Goal: Check status: Check status

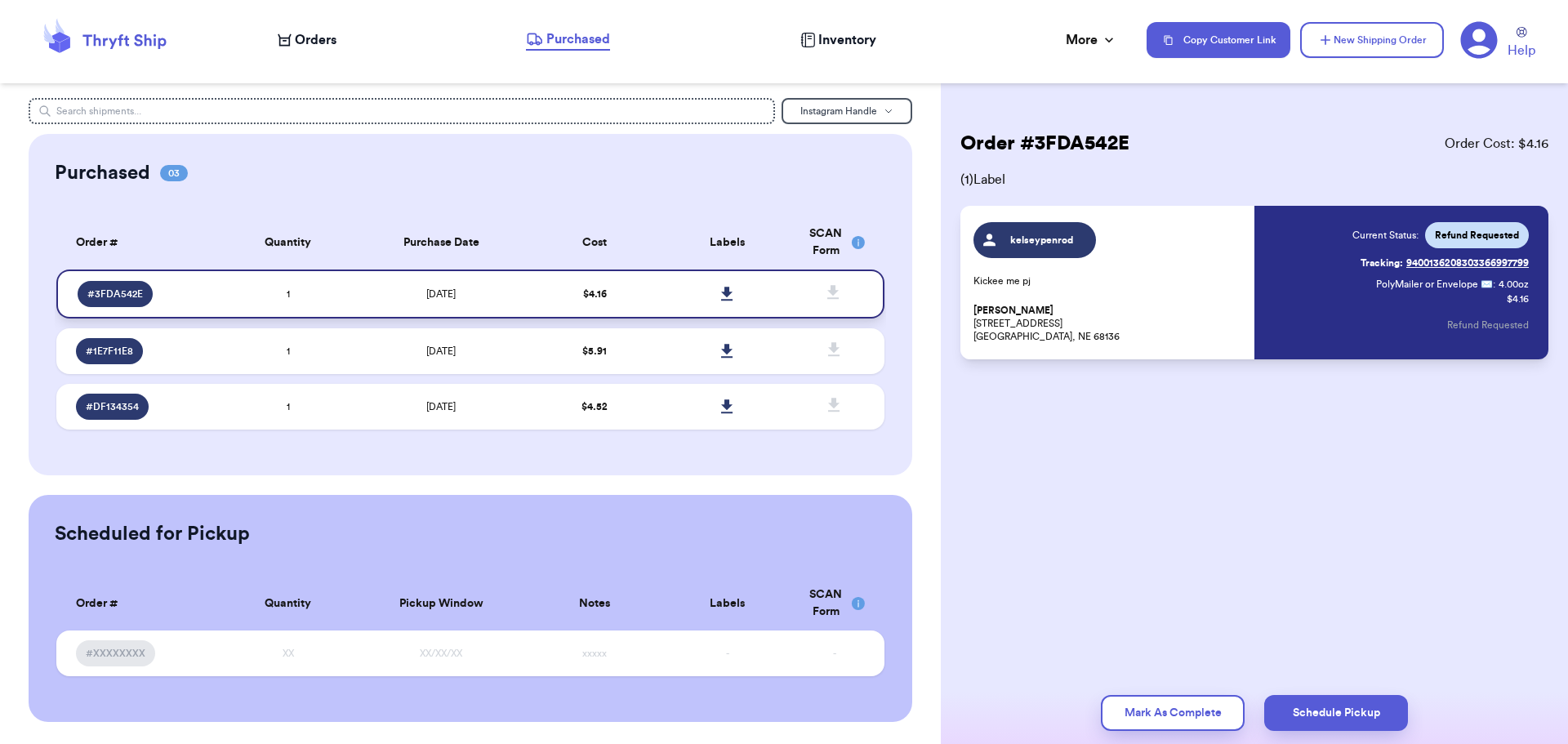
click at [107, 295] on span "# 3FDA542E" at bounding box center [116, 294] width 55 height 13
click at [263, 290] on td "1" at bounding box center [288, 293] width 133 height 49
click at [328, 291] on td "1" at bounding box center [288, 293] width 133 height 49
click at [112, 290] on span "# 3FDA542E" at bounding box center [116, 294] width 55 height 13
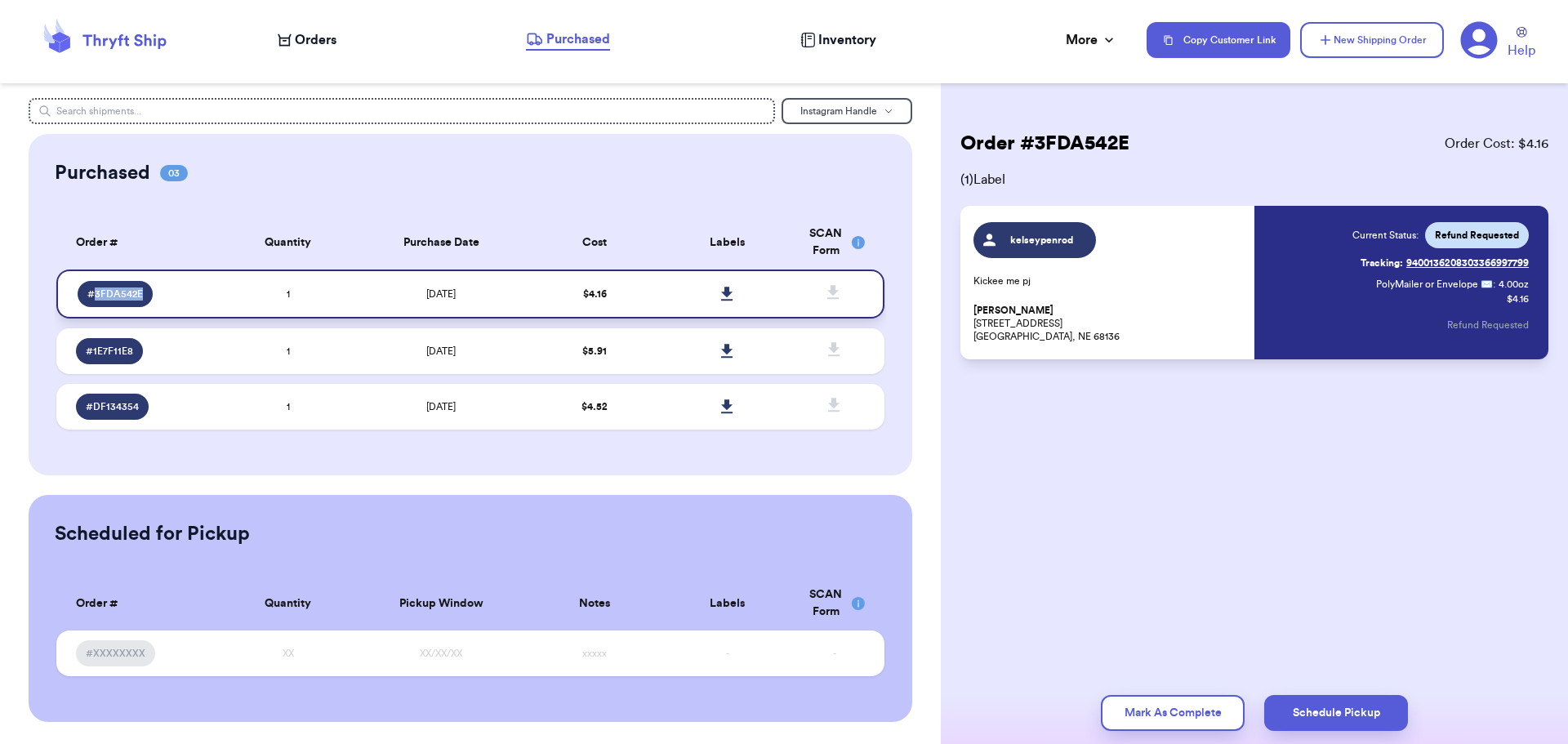
click at [112, 290] on span "# 3FDA542E" at bounding box center [116, 294] width 55 height 13
click at [311, 42] on span "Orders" at bounding box center [316, 40] width 42 height 20
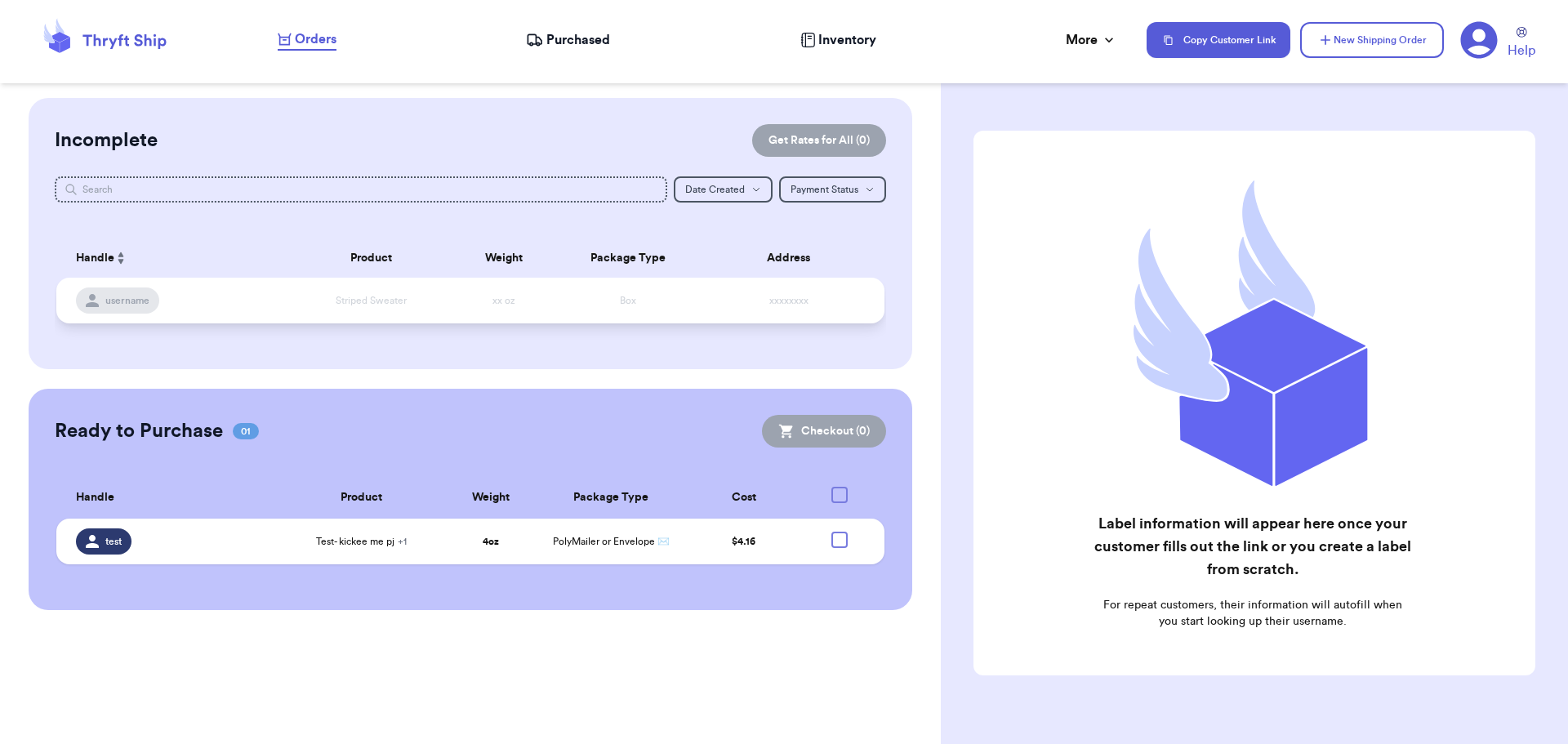
click at [284, 298] on td "username" at bounding box center [172, 301] width 232 height 46
click at [437, 299] on td "Striped Sweater" at bounding box center [371, 301] width 166 height 46
click at [367, 303] on span "Striped Sweater" at bounding box center [371, 301] width 71 height 10
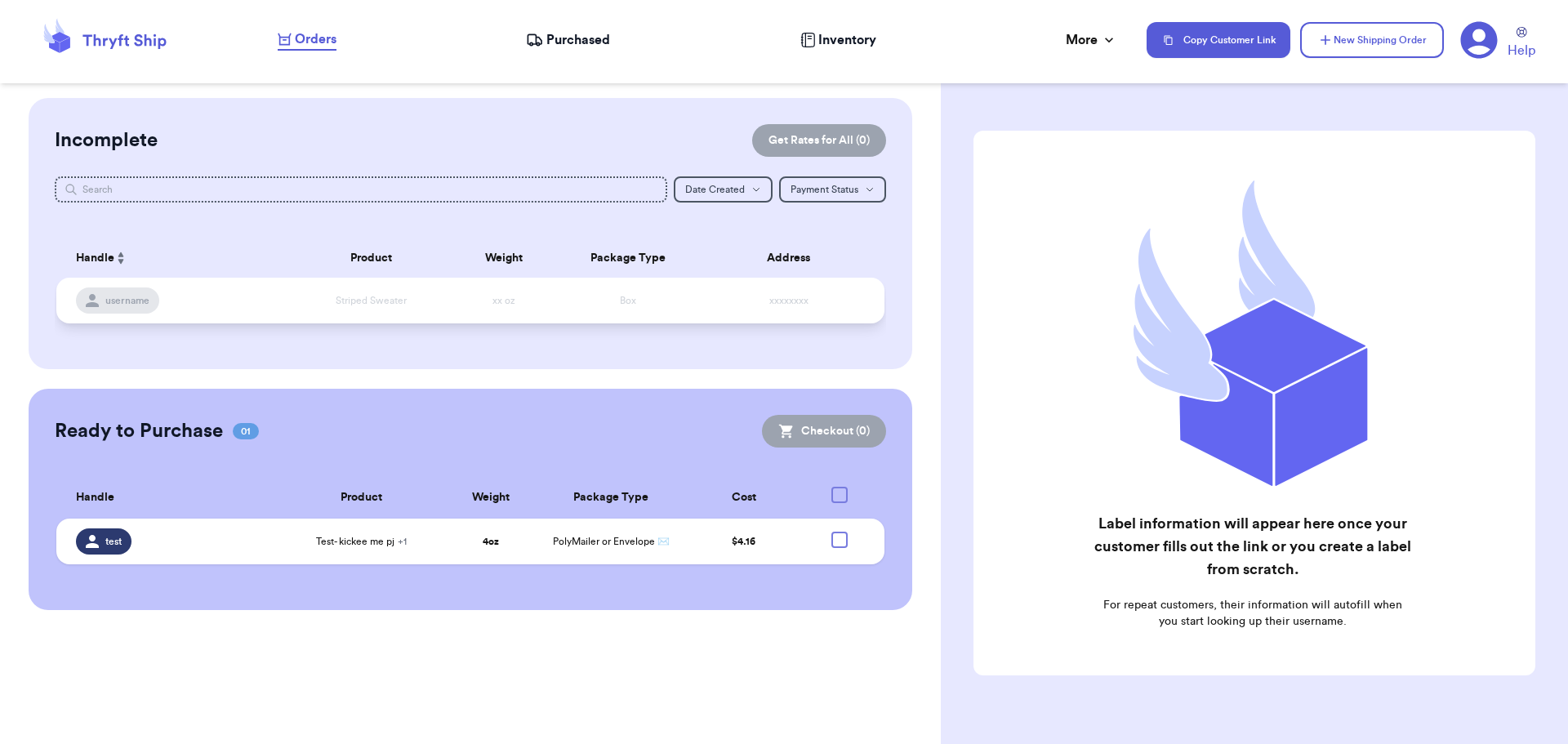
click at [144, 303] on span "username" at bounding box center [127, 301] width 44 height 13
click at [535, 32] on icon at bounding box center [535, 39] width 17 height 16
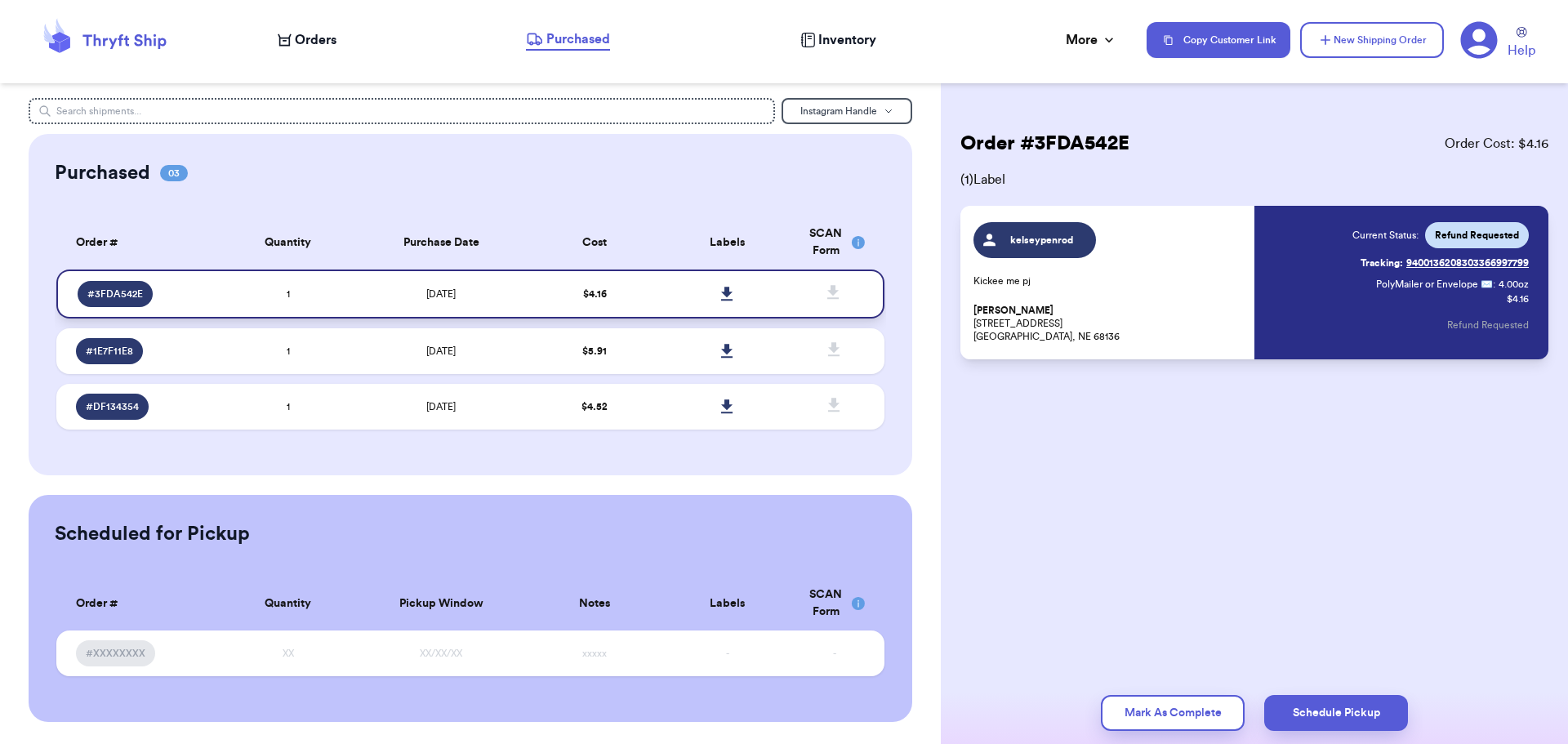
click at [103, 287] on div "# 3FDA542E" at bounding box center [115, 293] width 75 height 26
click at [331, 48] on span "Orders" at bounding box center [316, 40] width 42 height 20
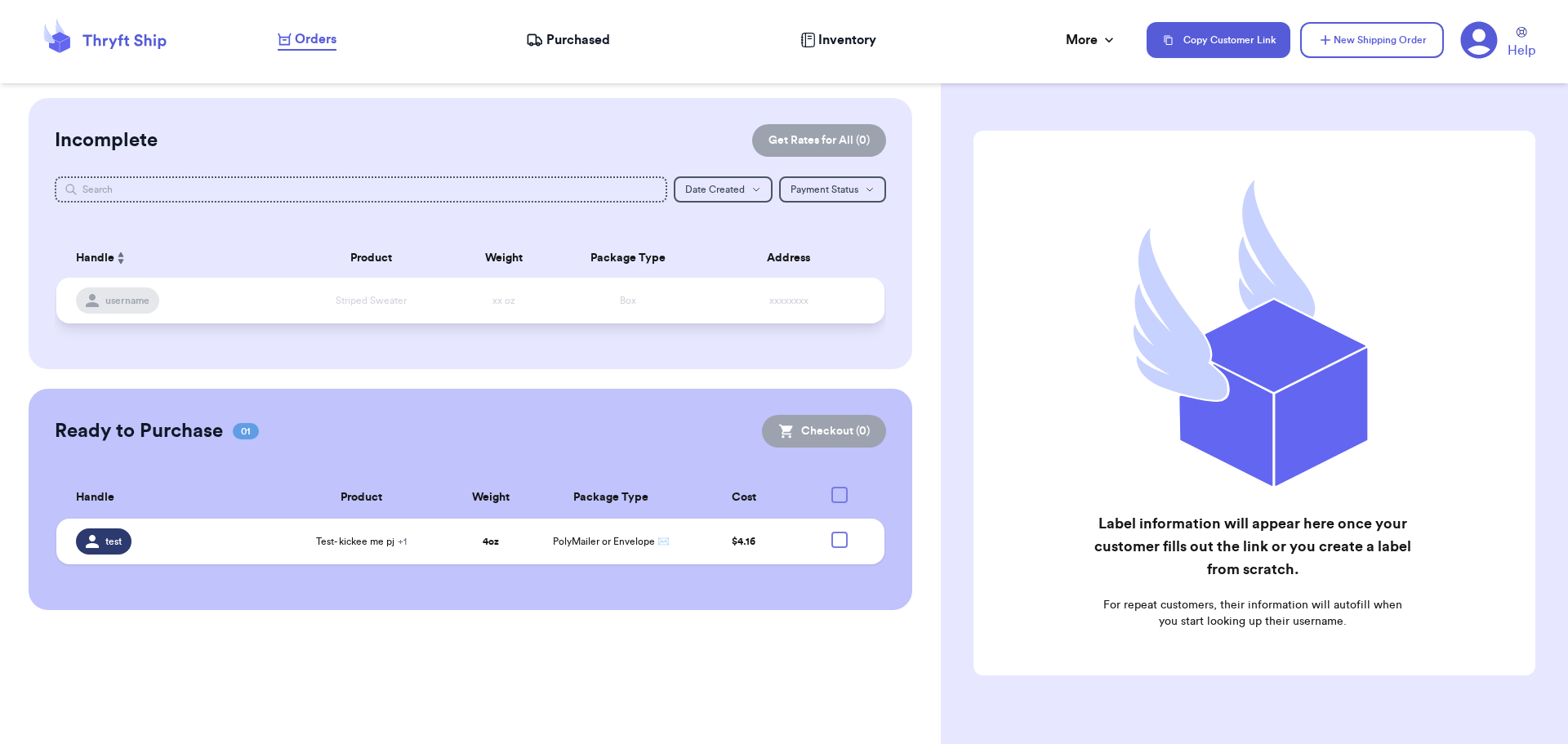
click at [755, 301] on td "xxxxxxxx" at bounding box center [794, 301] width 182 height 46
click at [758, 301] on td "xxxxxxxx" at bounding box center [794, 301] width 182 height 46
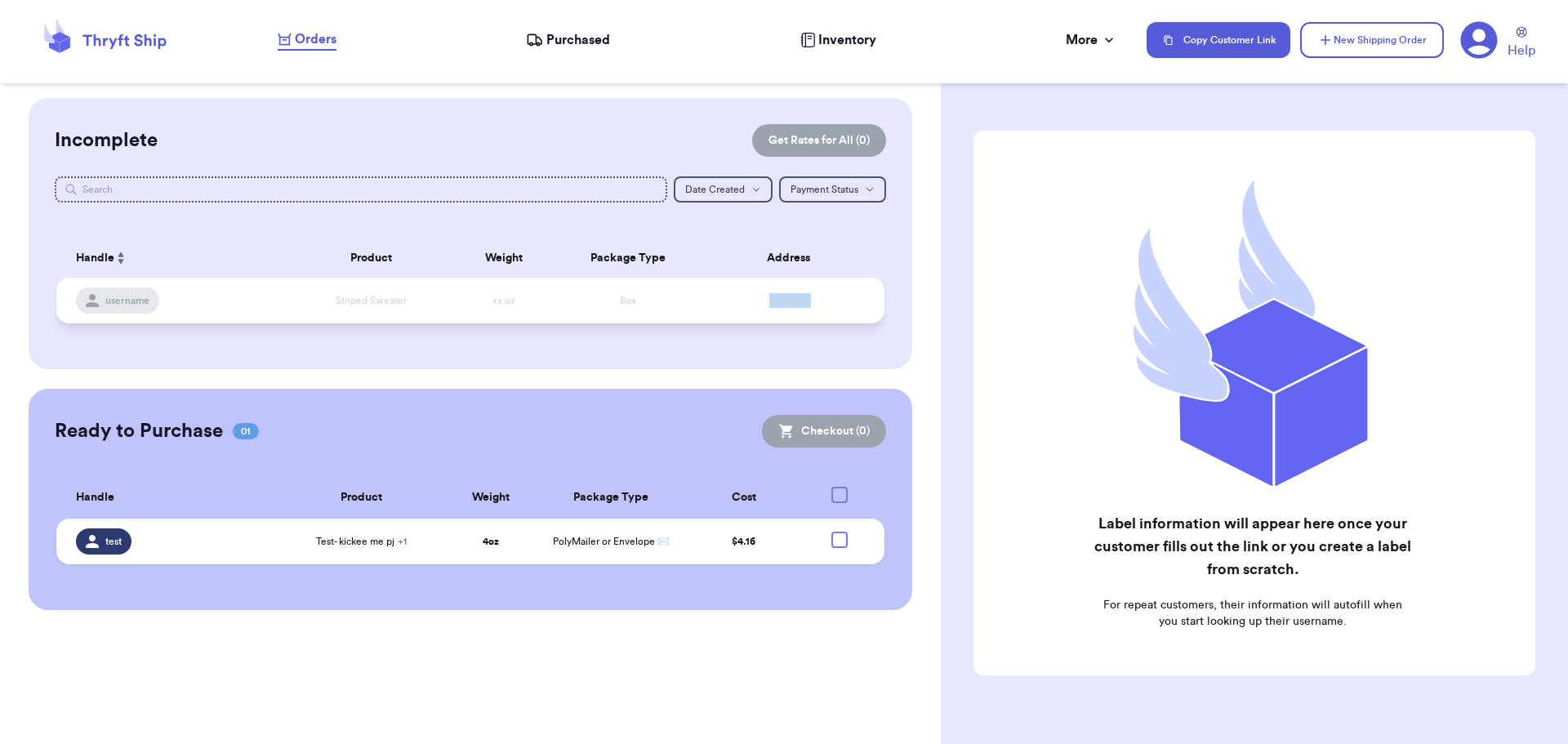
click at [711, 303] on td "xxxxxxxx" at bounding box center [794, 301] width 182 height 46
drag, startPoint x: 711, startPoint y: 303, endPoint x: 688, endPoint y: 304, distance: 23.0
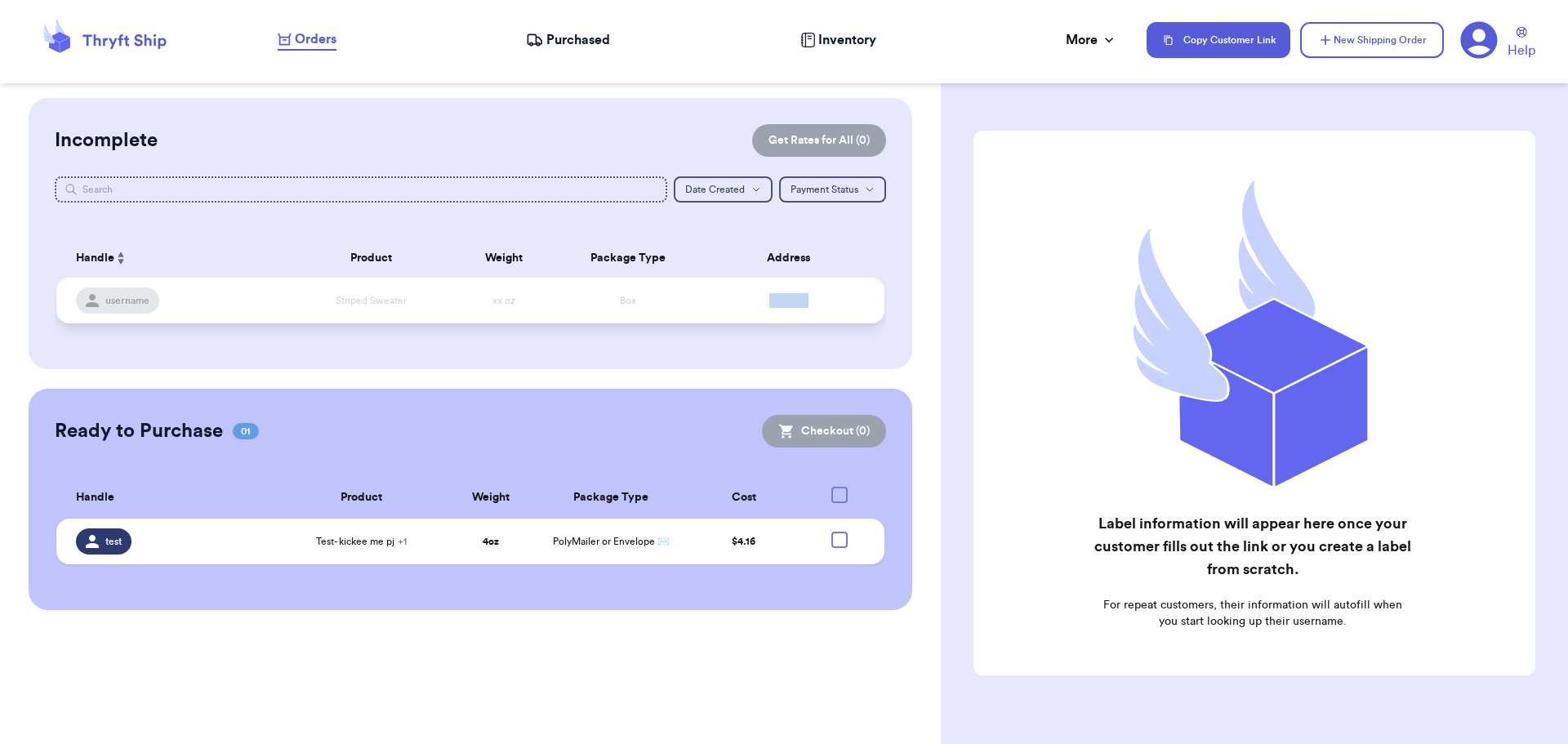
click at [708, 304] on td "xxxxxxxx" at bounding box center [794, 301] width 182 height 46
click at [123, 286] on td "username" at bounding box center [172, 301] width 232 height 46
click at [344, 286] on td "Striped Sweater" at bounding box center [371, 301] width 166 height 46
drag, startPoint x: 828, startPoint y: 290, endPoint x: 856, endPoint y: 286, distance: 28.3
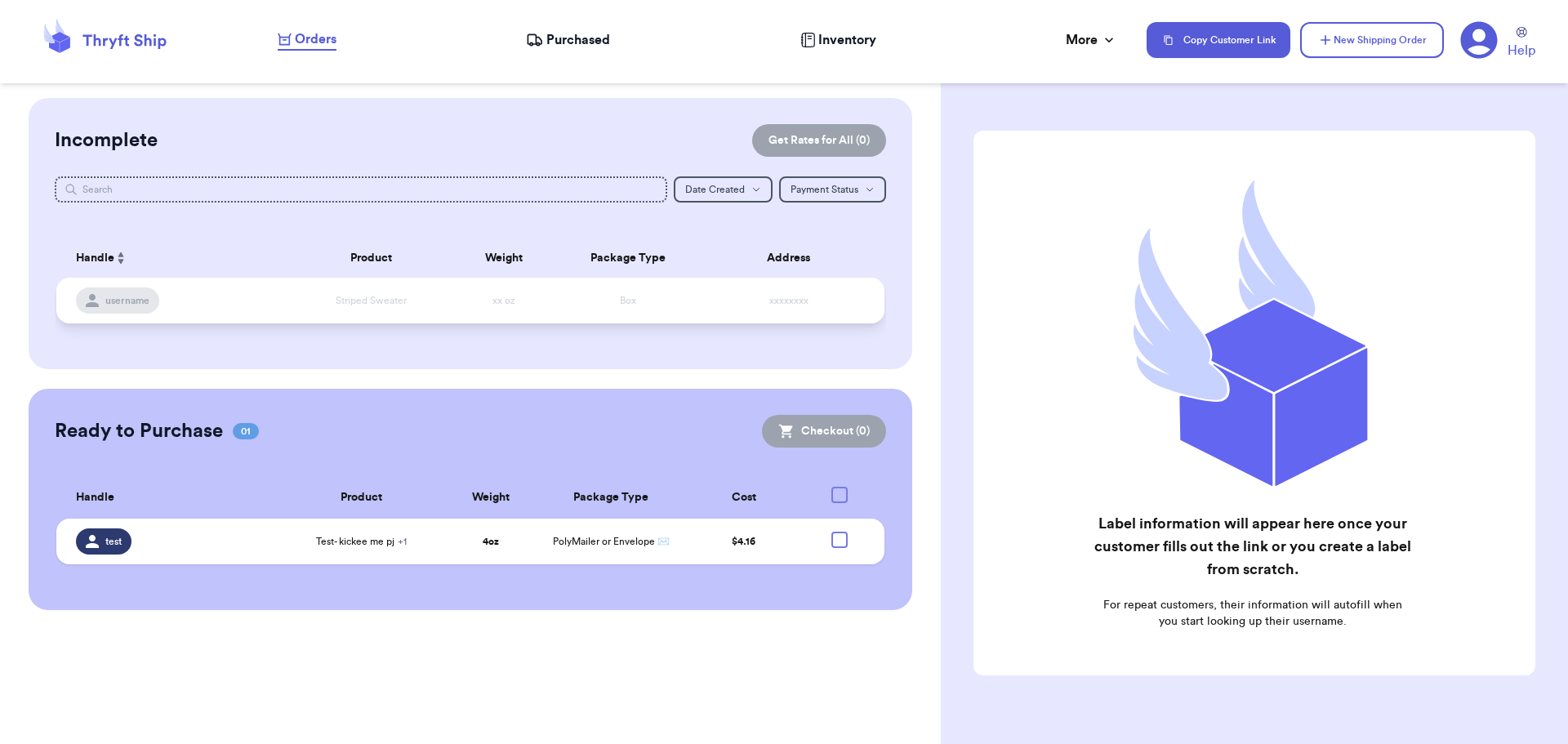
click at [841, 288] on td "xxxxxxxx" at bounding box center [794, 301] width 182 height 46
